Goal: Task Accomplishment & Management: Use online tool/utility

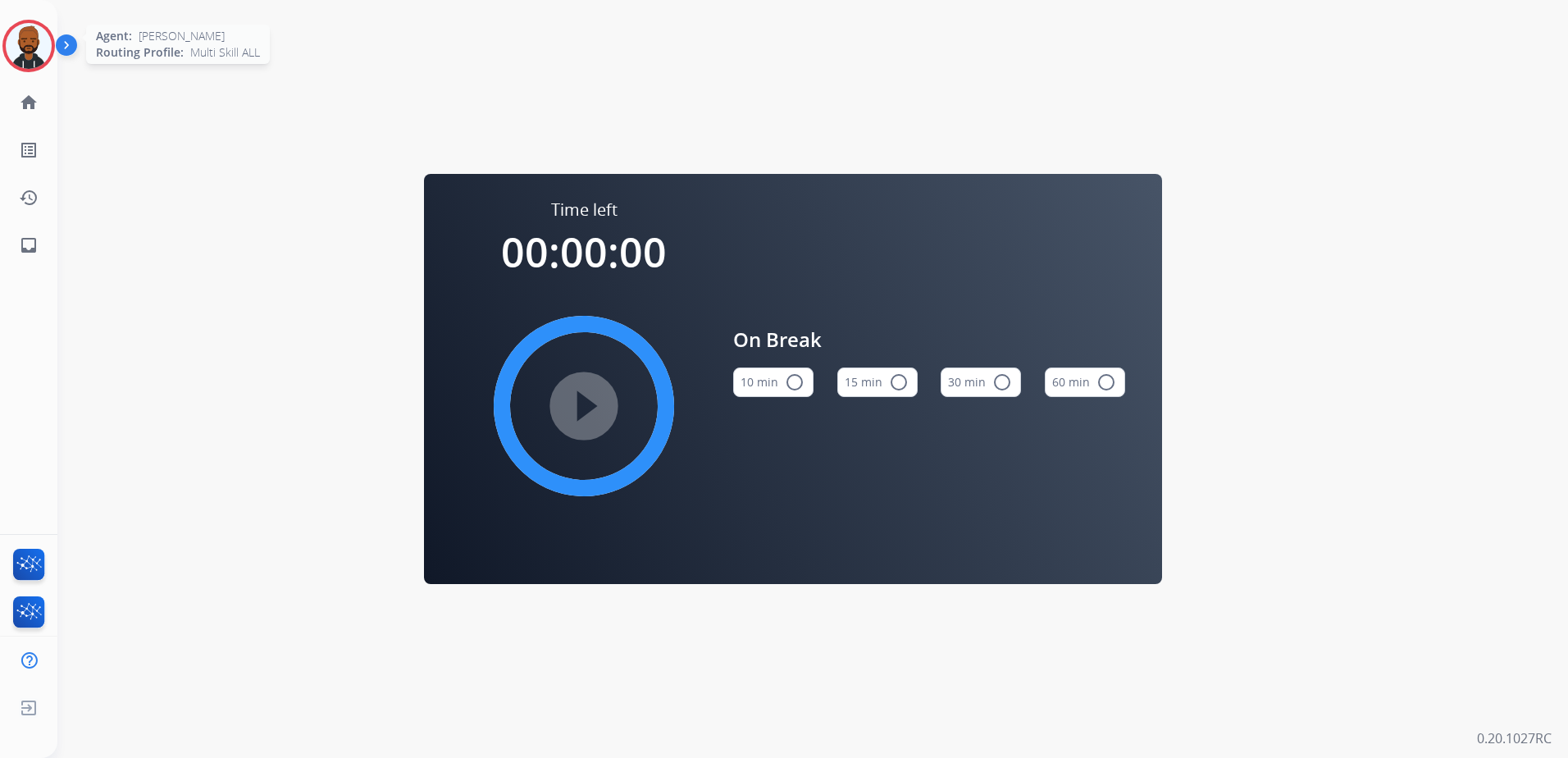
click at [33, 70] on div at bounding box center [28, 46] width 52 height 52
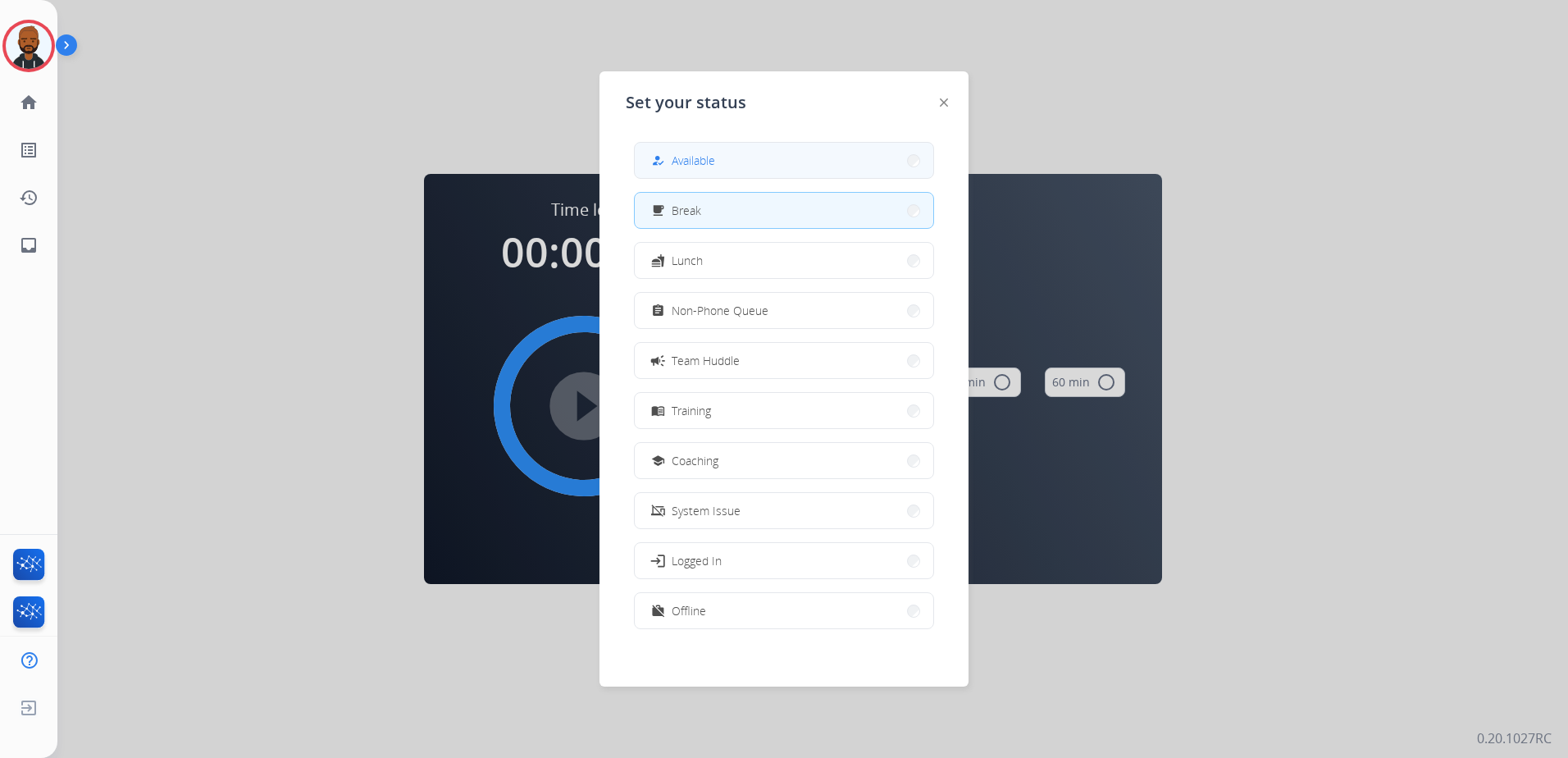
click at [704, 149] on button "how_to_reg Available" at bounding box center [784, 160] width 299 height 36
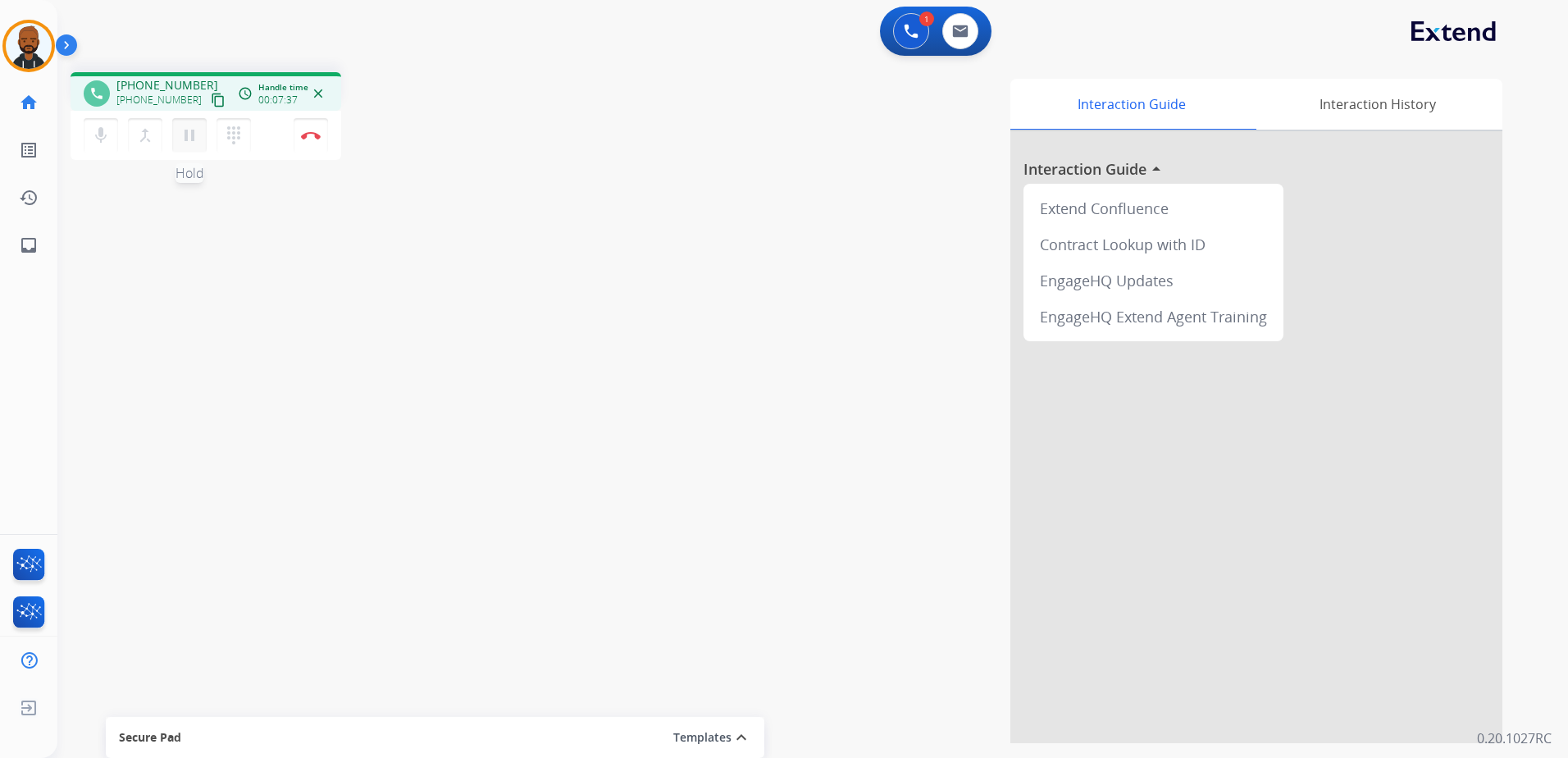
click at [184, 140] on mat-icon "pause" at bounding box center [190, 135] width 20 height 20
click at [181, 140] on mat-icon "play_arrow" at bounding box center [190, 135] width 20 height 20
click at [310, 130] on button "Disconnect" at bounding box center [311, 135] width 35 height 35
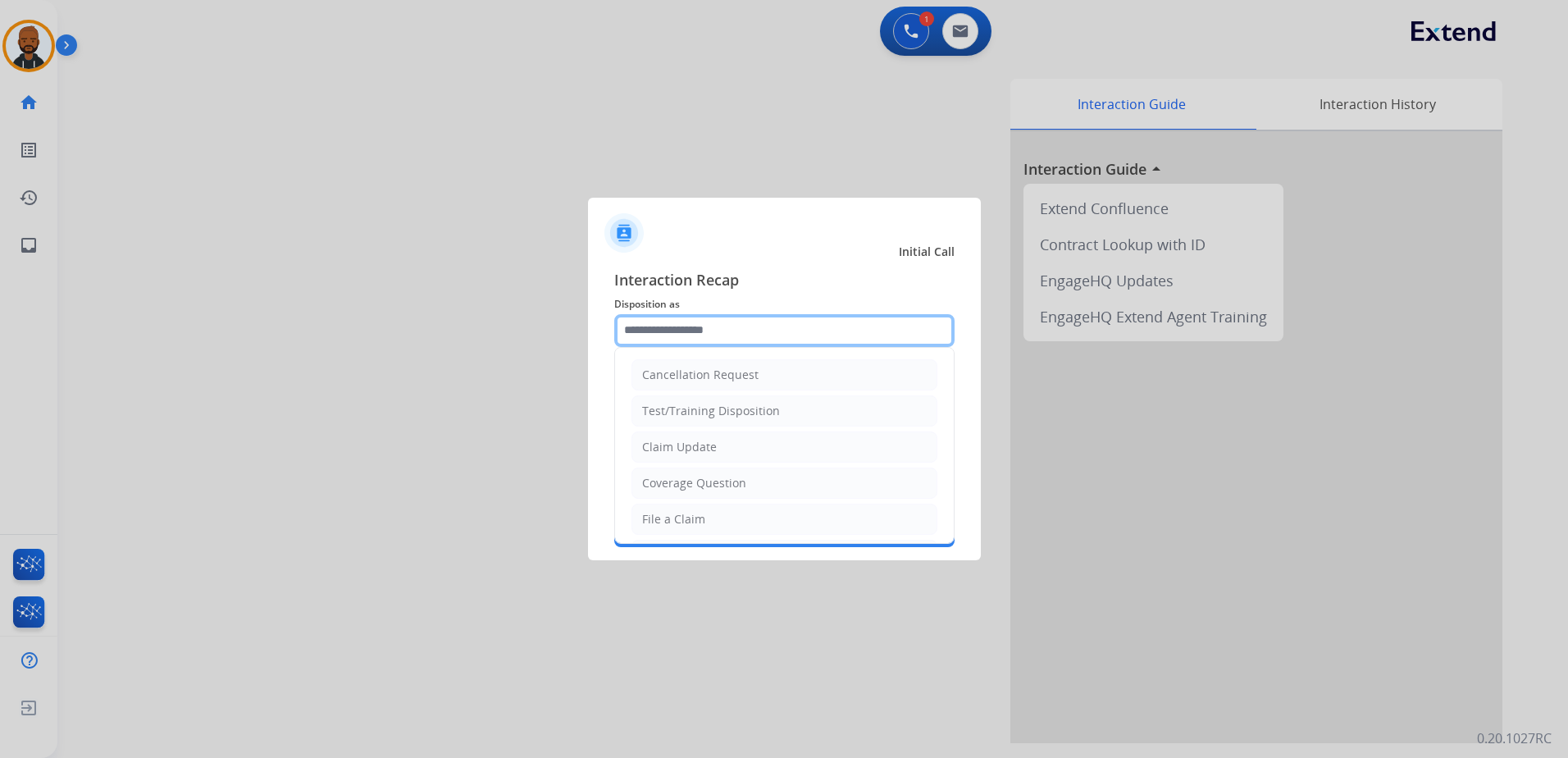
click at [752, 334] on input "text" at bounding box center [784, 331] width 341 height 33
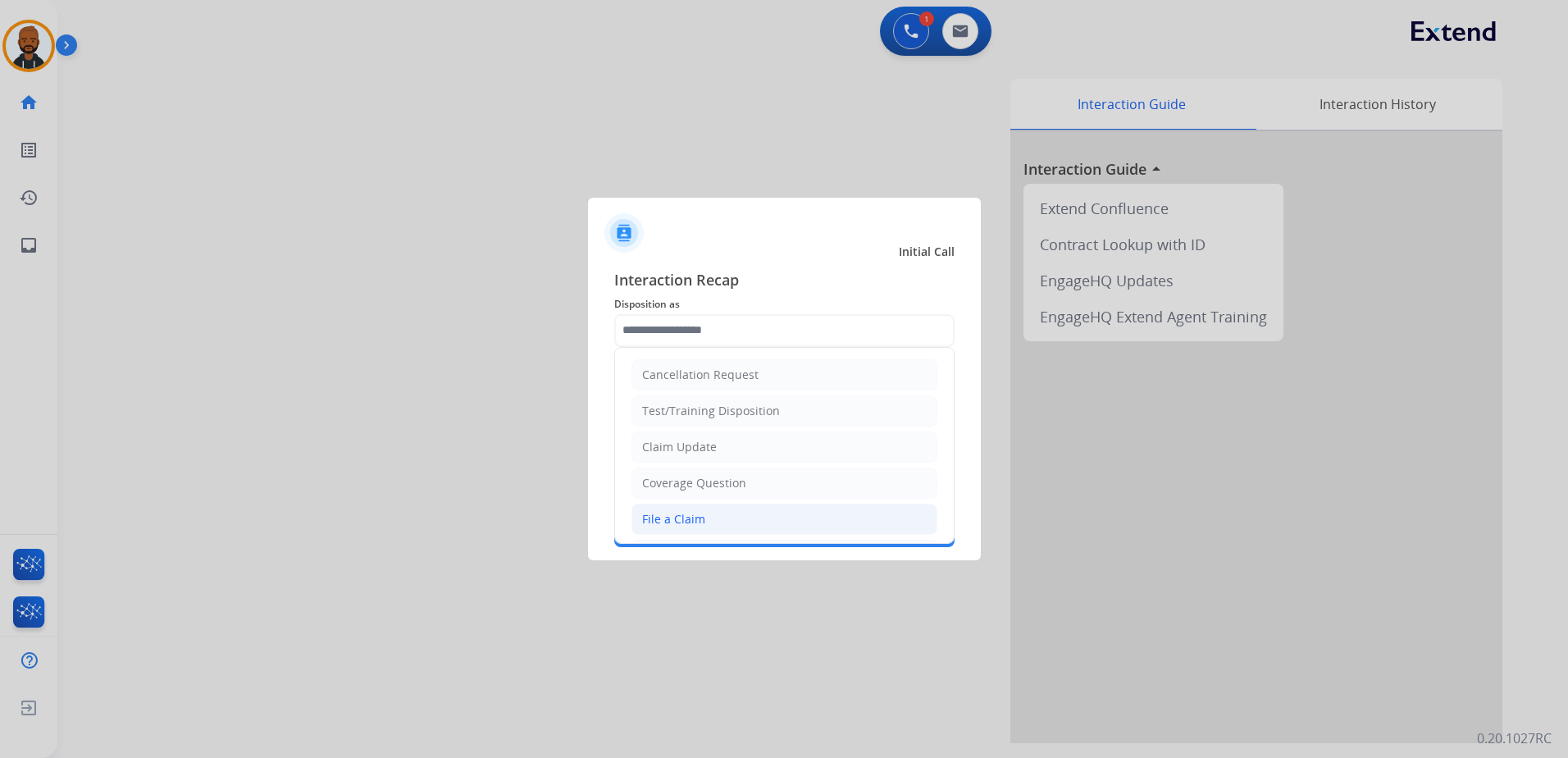
click at [706, 517] on li "File a Claim" at bounding box center [784, 519] width 306 height 31
type input "**********"
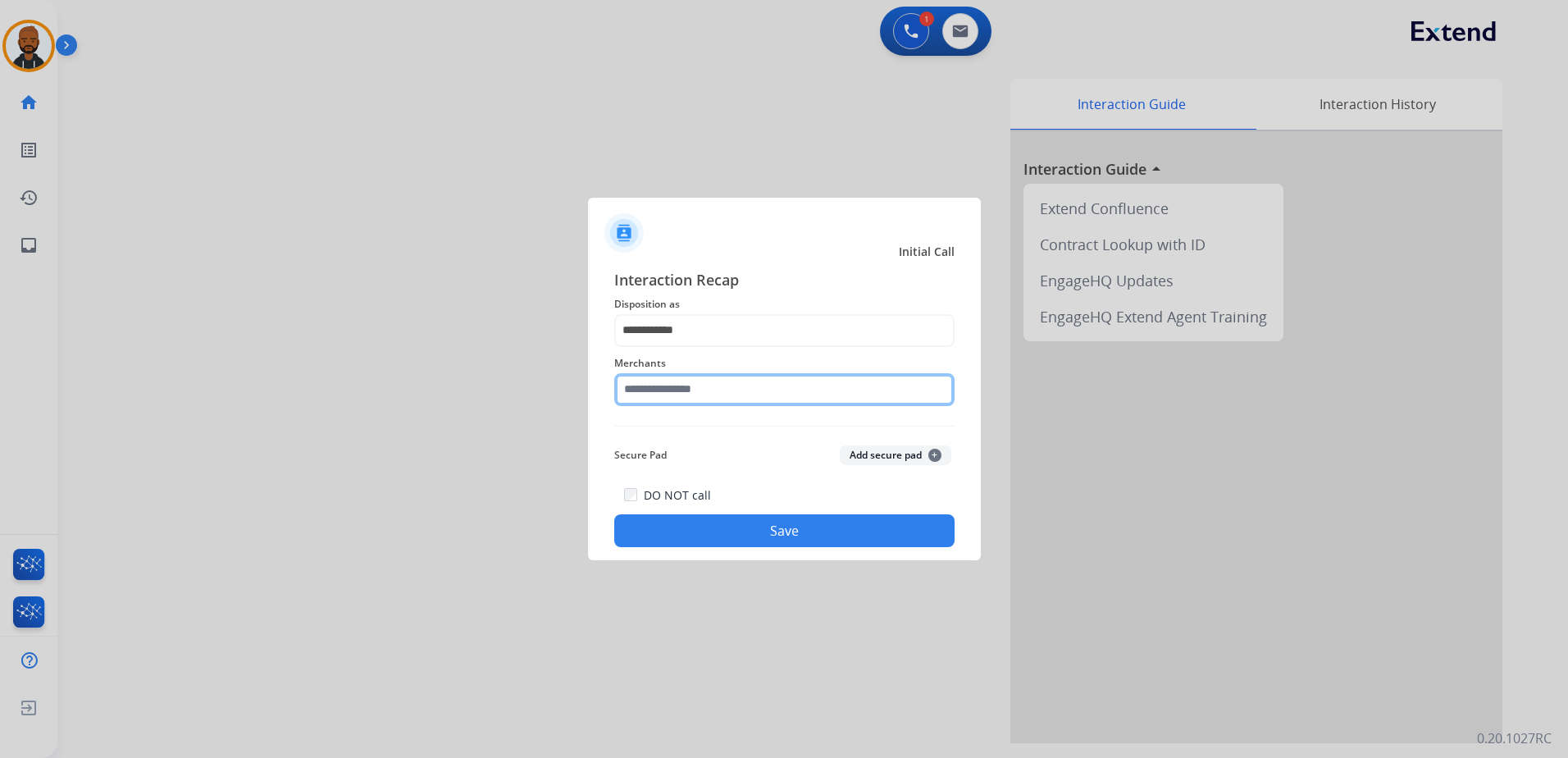
click at [715, 392] on input "text" at bounding box center [784, 390] width 341 height 33
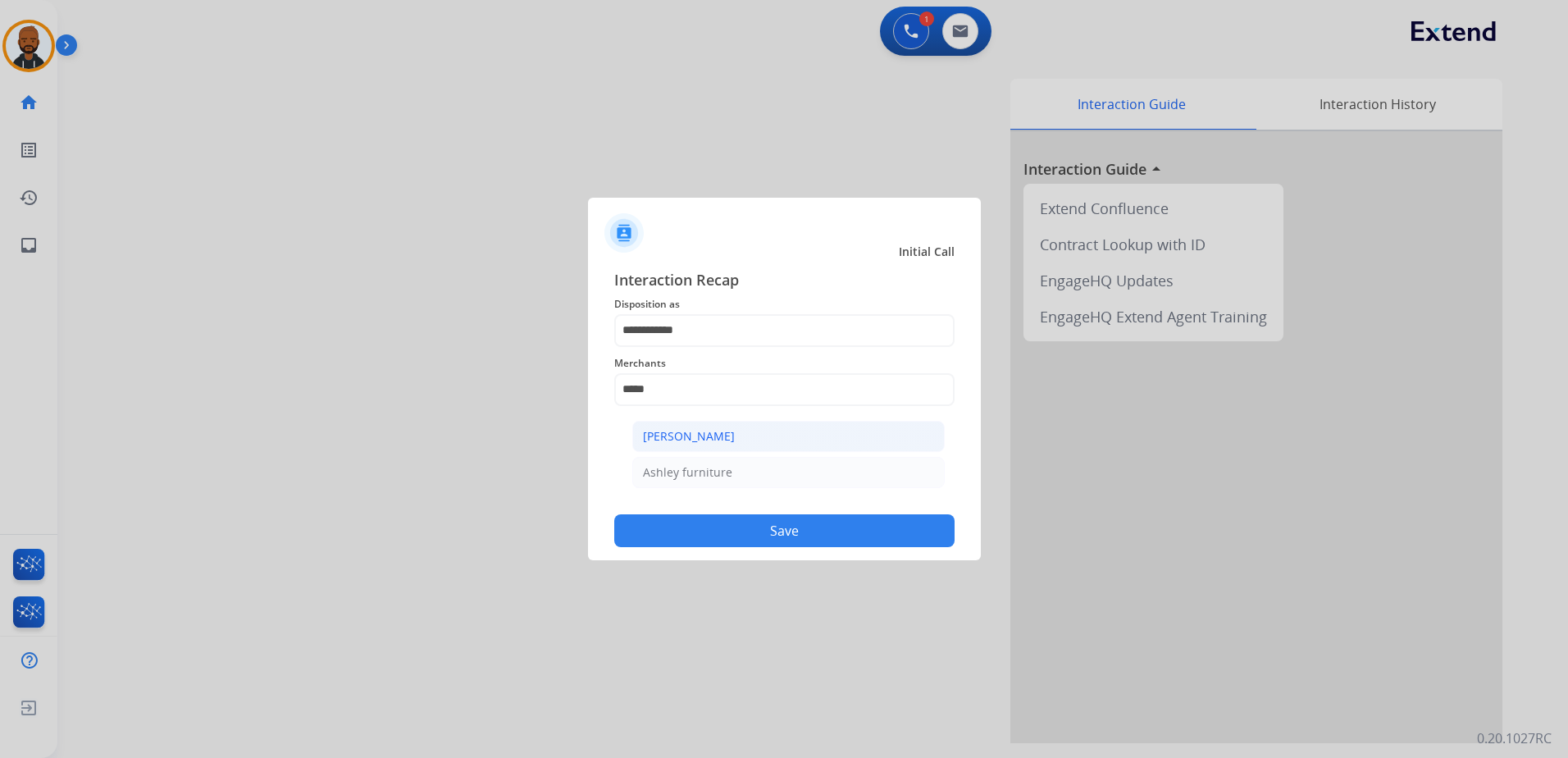
drag, startPoint x: 739, startPoint y: 442, endPoint x: 751, endPoint y: 447, distance: 13.0
click at [741, 441] on li "[PERSON_NAME]" at bounding box center [788, 437] width 312 height 31
type input "**********"
click at [764, 521] on button "Save" at bounding box center [784, 531] width 341 height 33
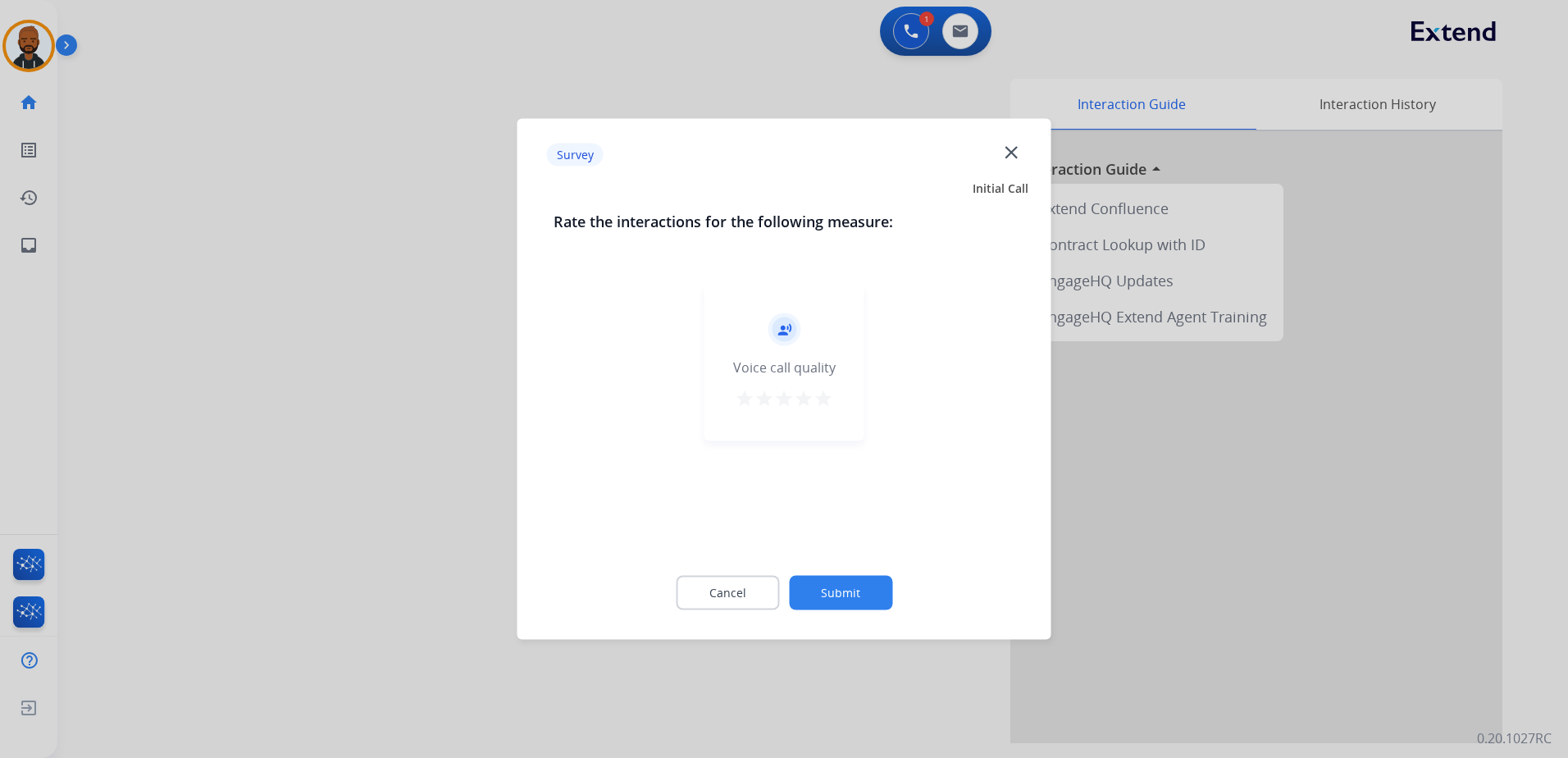
click at [829, 416] on div "record_voice_over Voice call quality star star star star star" at bounding box center [784, 363] width 160 height 156
click at [826, 402] on mat-icon "star" at bounding box center [824, 399] width 20 height 20
click at [882, 595] on button "Submit" at bounding box center [840, 593] width 103 height 35
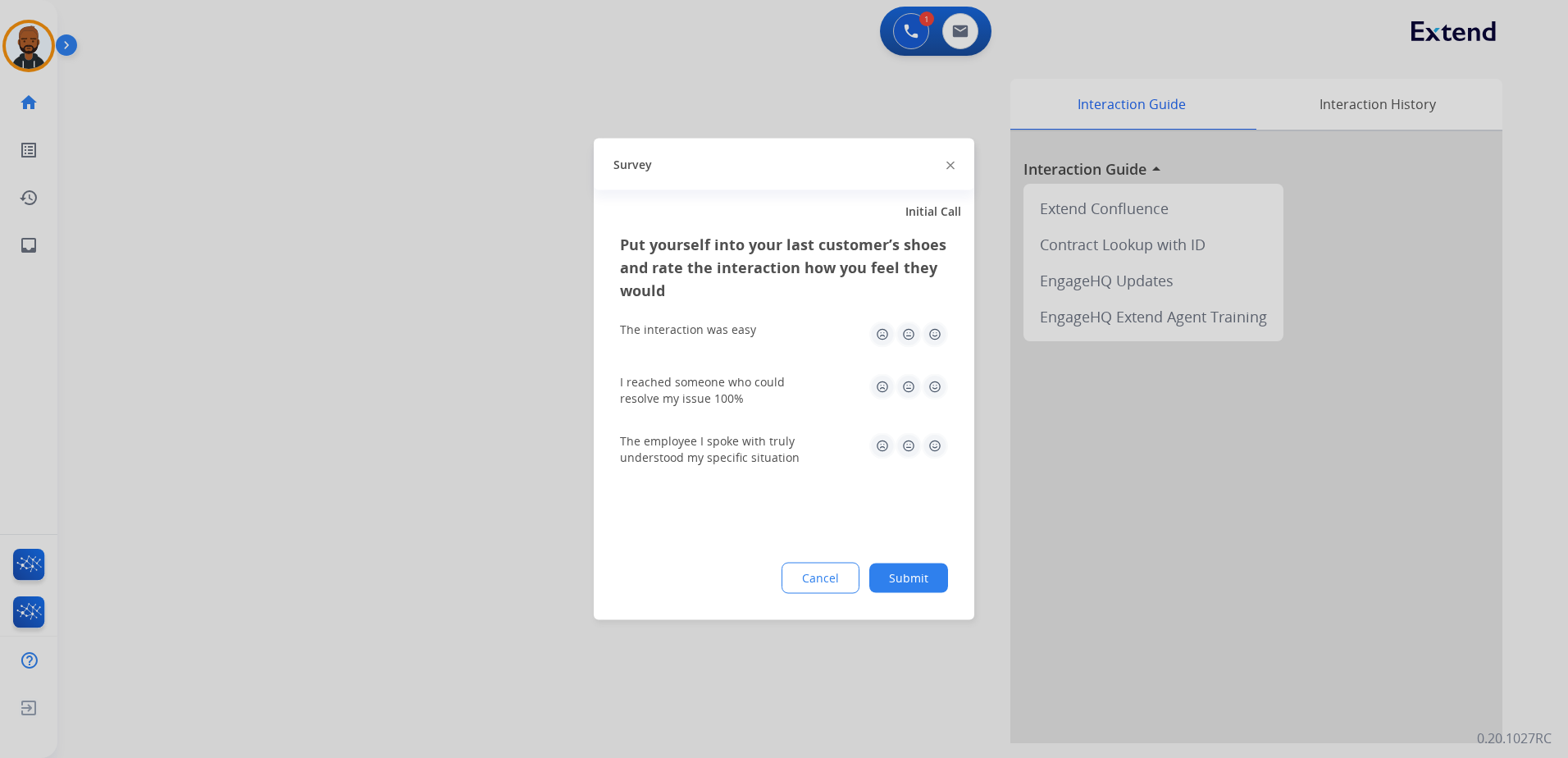
drag, startPoint x: 936, startPoint y: 332, endPoint x: 938, endPoint y: 358, distance: 26.1
click at [936, 332] on img at bounding box center [934, 334] width 26 height 26
click at [931, 395] on img at bounding box center [934, 387] width 26 height 26
click at [932, 447] on img at bounding box center [934, 446] width 26 height 26
click at [902, 563] on div "Put yourself into your last customer’s shoes and rate the interaction how you f…" at bounding box center [784, 426] width 381 height 387
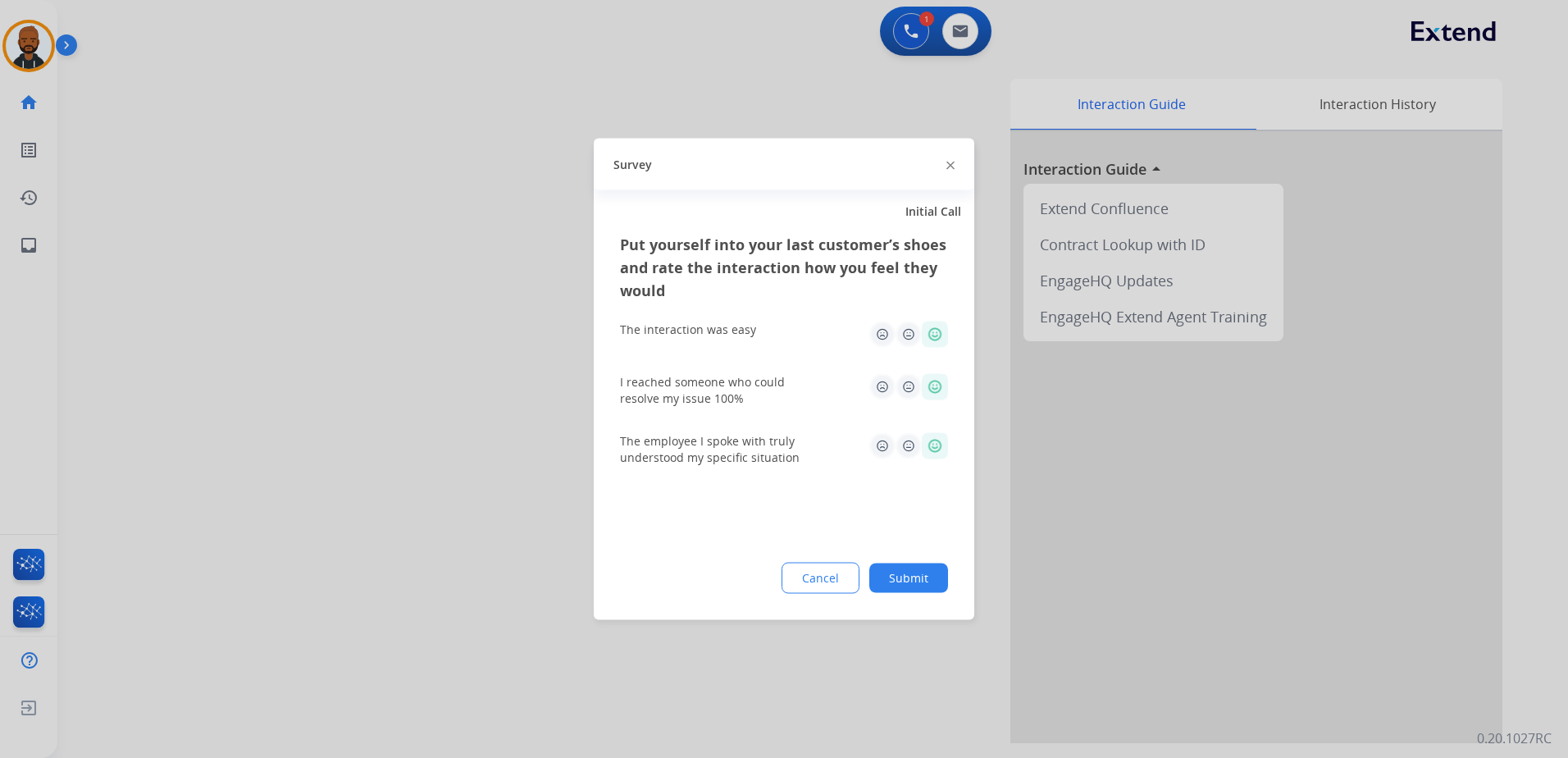
click at [905, 564] on button "Submit" at bounding box center [909, 578] width 79 height 29
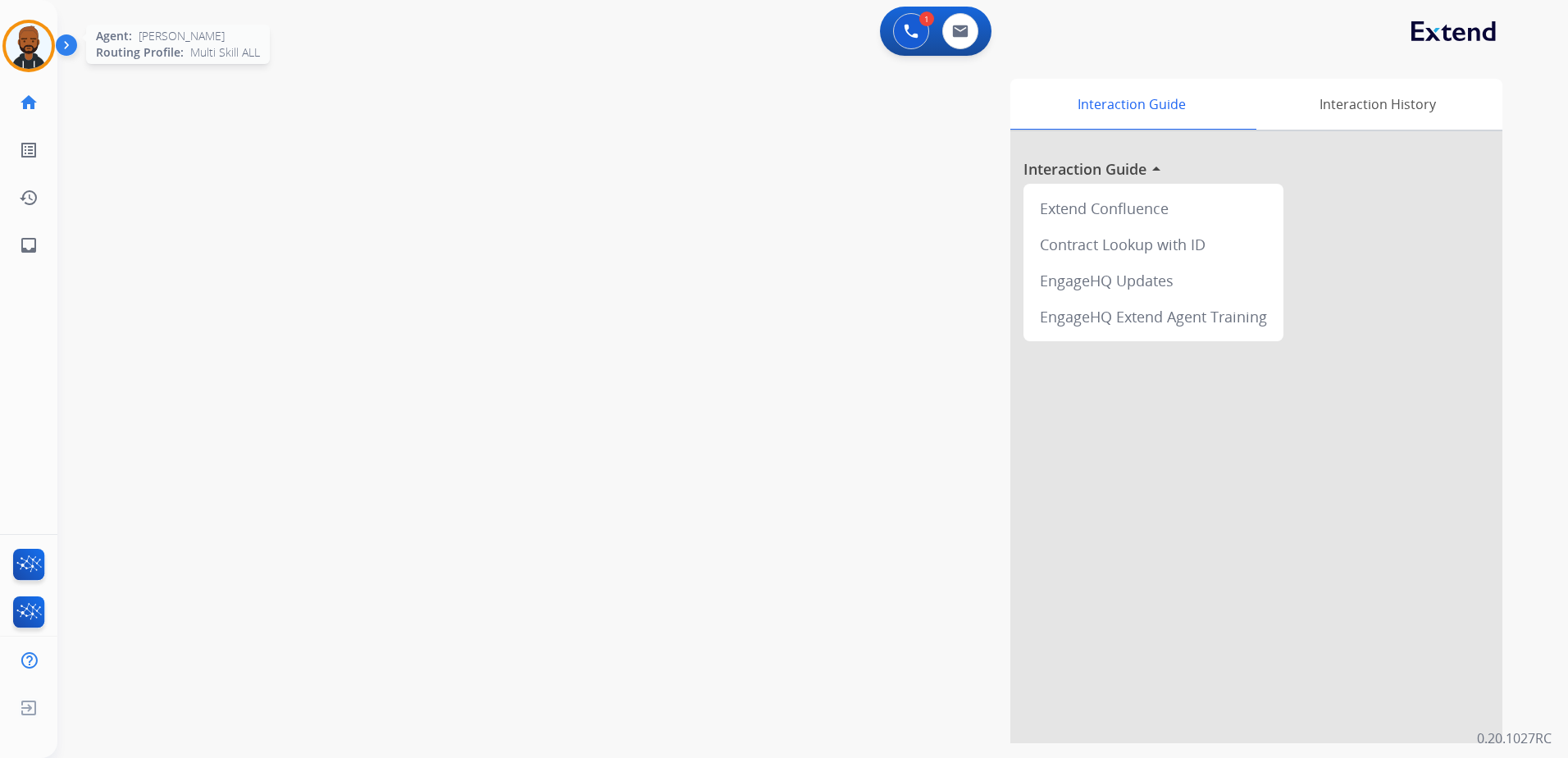
click at [27, 49] on img at bounding box center [28, 46] width 46 height 46
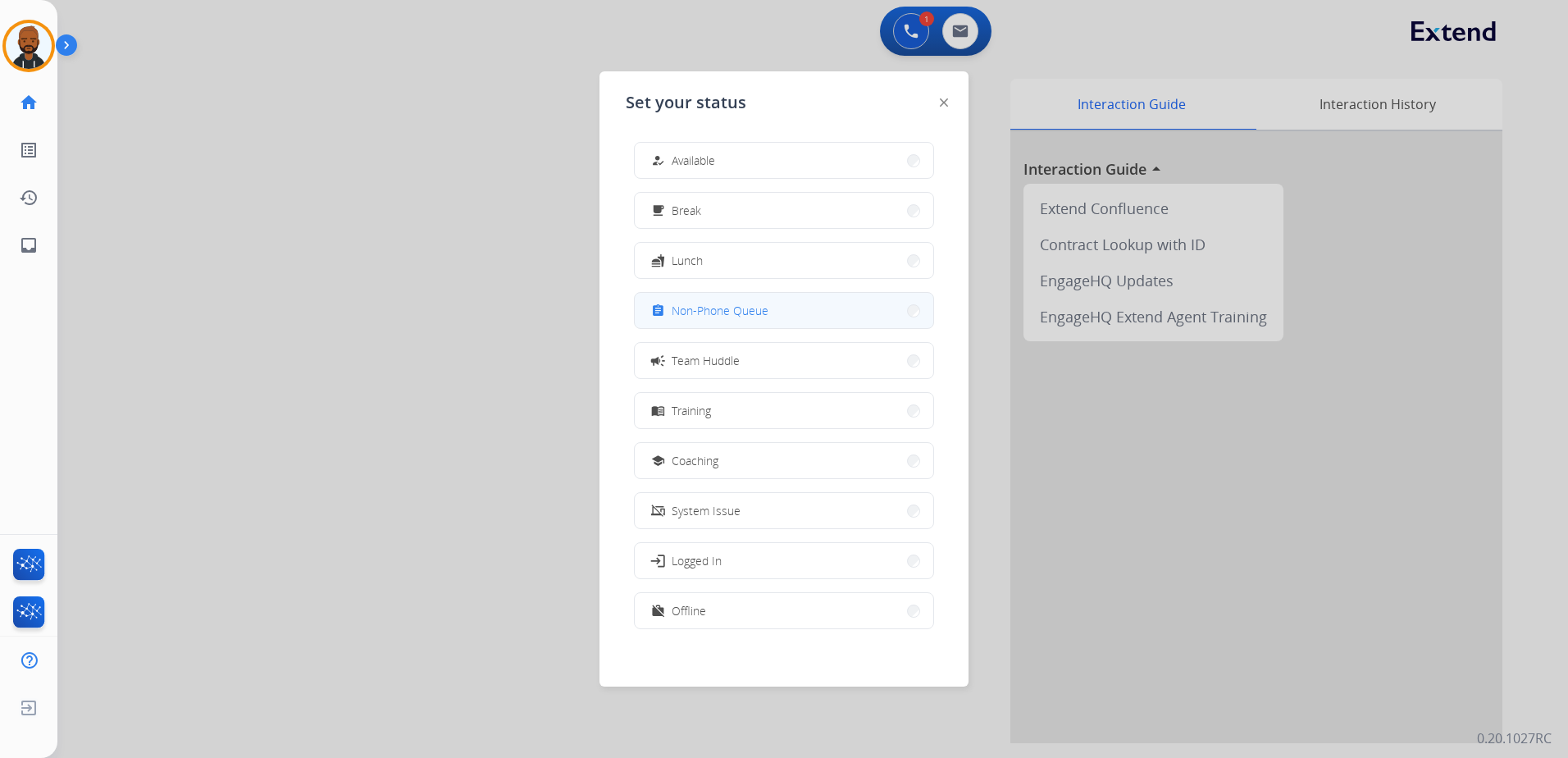
click at [731, 322] on button "assignment Non-Phone Queue" at bounding box center [784, 311] width 299 height 36
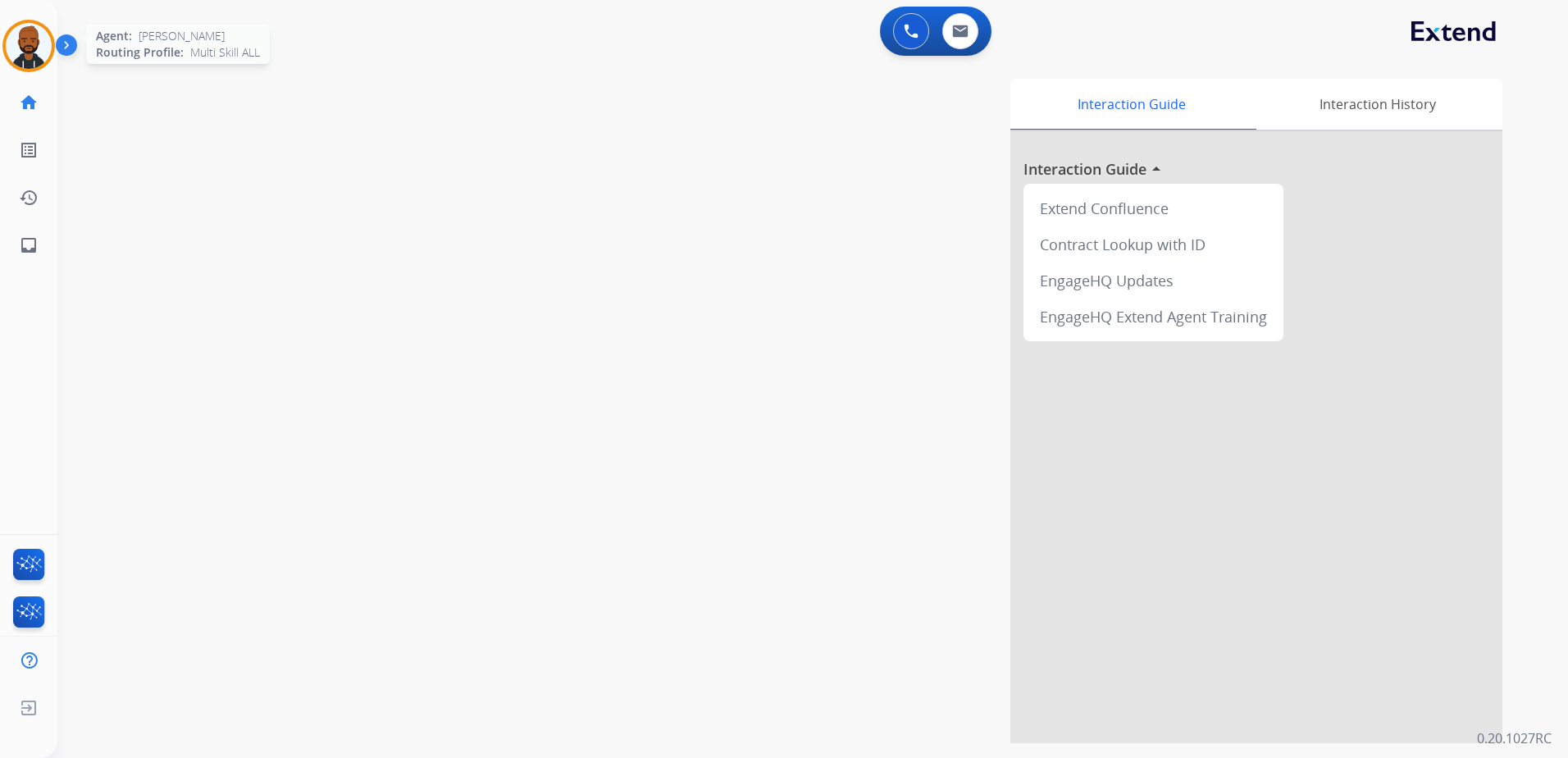
drag, startPoint x: 31, startPoint y: 48, endPoint x: 41, endPoint y: 52, distance: 10.8
click at [31, 48] on img at bounding box center [28, 46] width 46 height 46
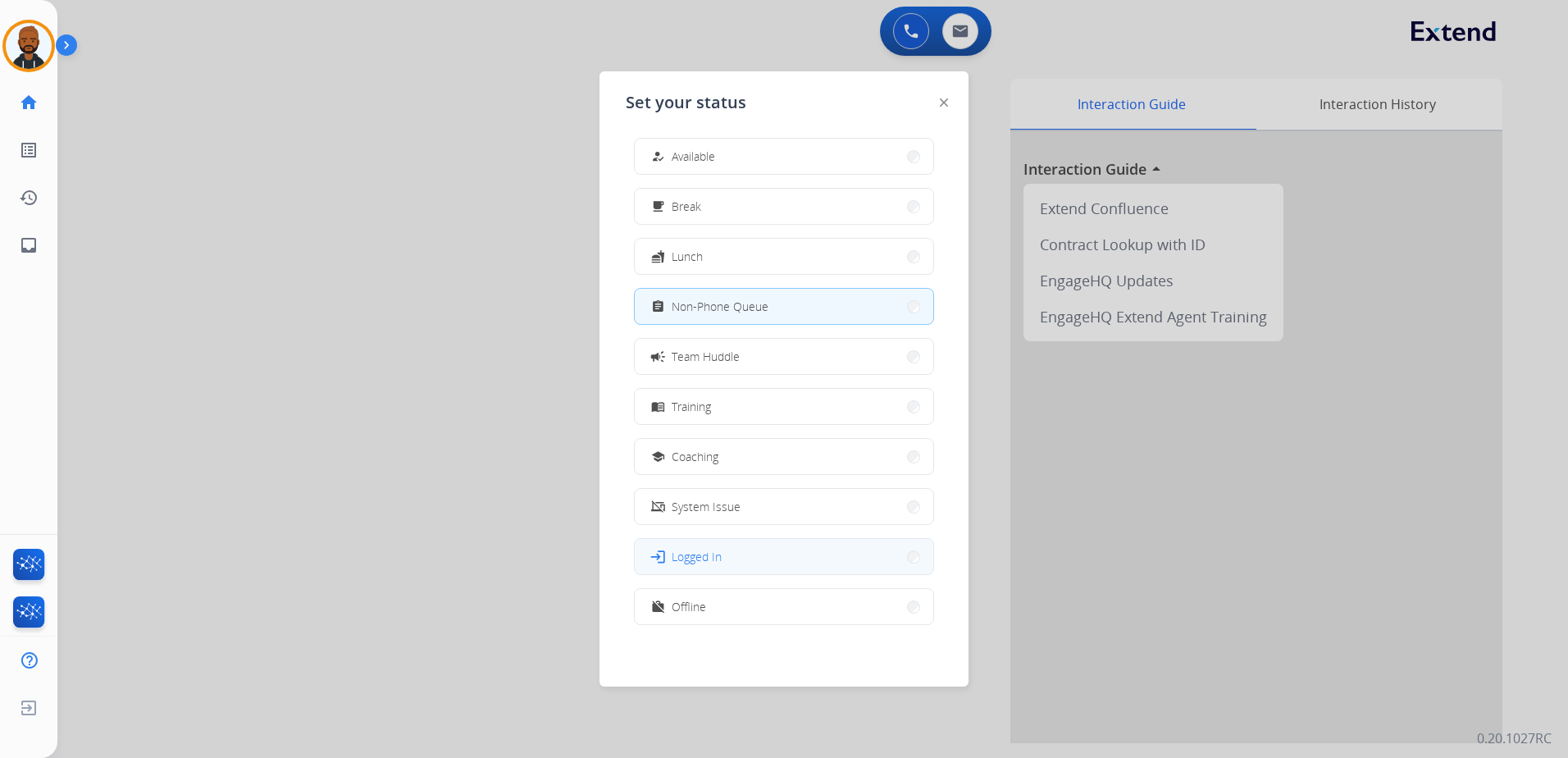
scroll to position [5, 0]
click at [726, 606] on button "work_off Offline" at bounding box center [784, 605] width 299 height 36
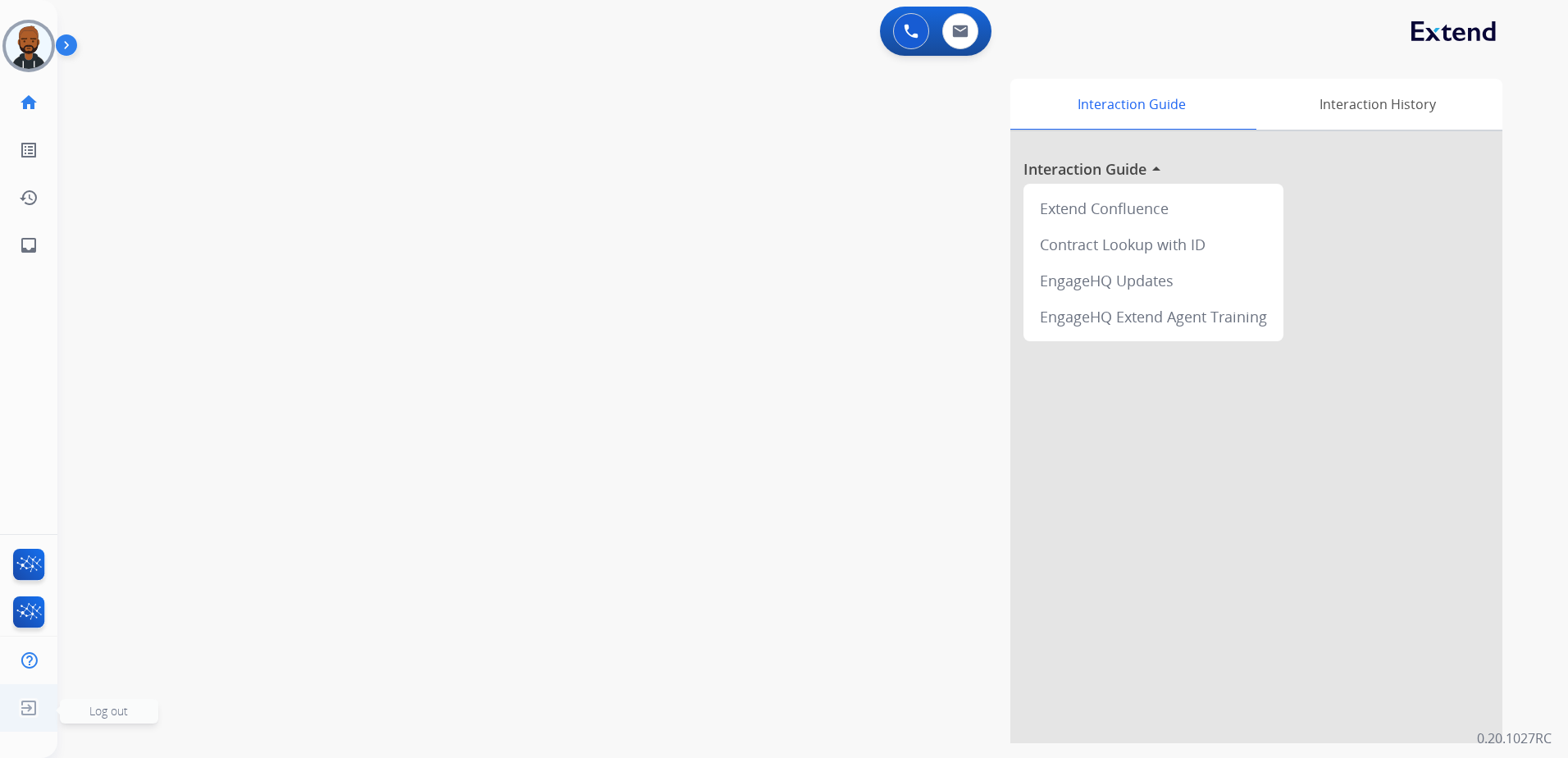
click at [21, 712] on img at bounding box center [28, 708] width 29 height 31
